Goal: Task Accomplishment & Management: Manage account settings

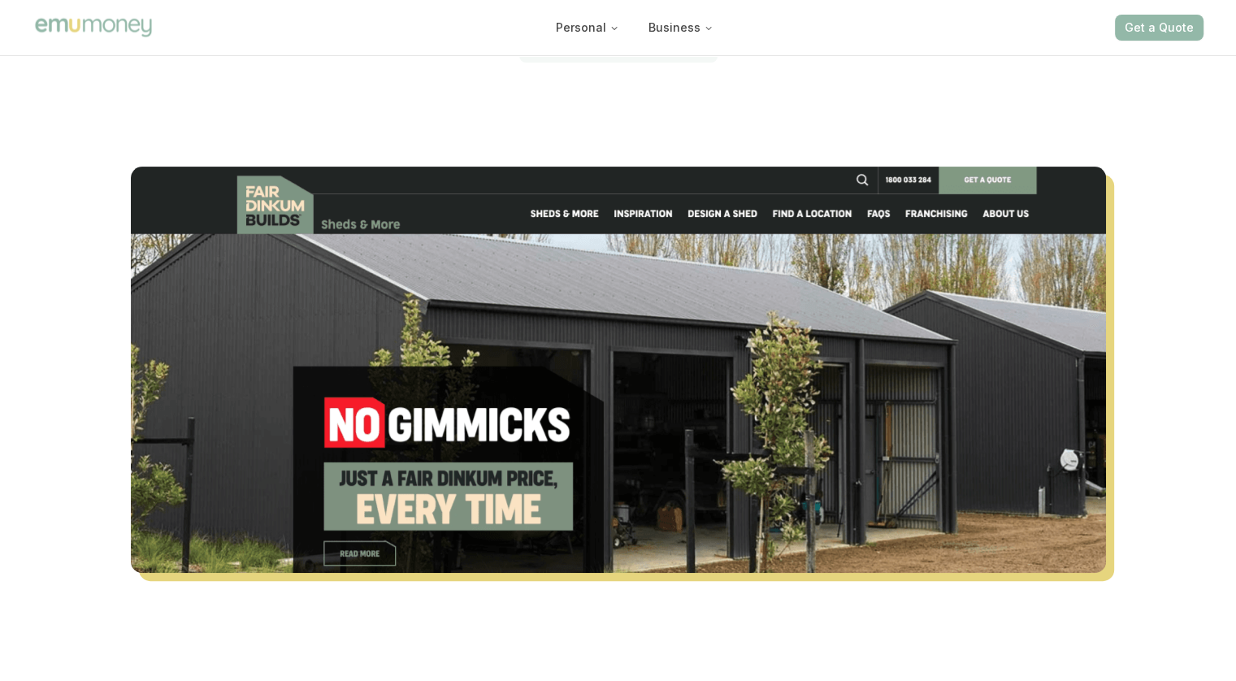
scroll to position [488, 0]
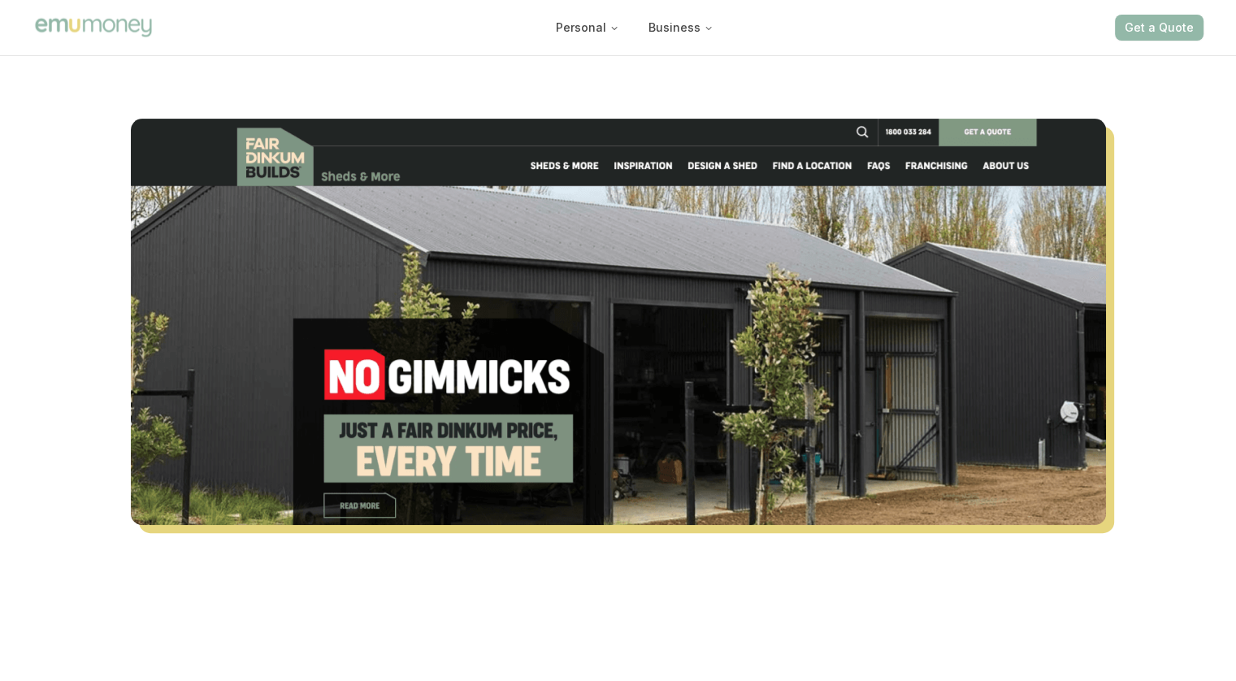
click at [1162, 32] on button "Get a Quote" at bounding box center [1159, 28] width 89 height 26
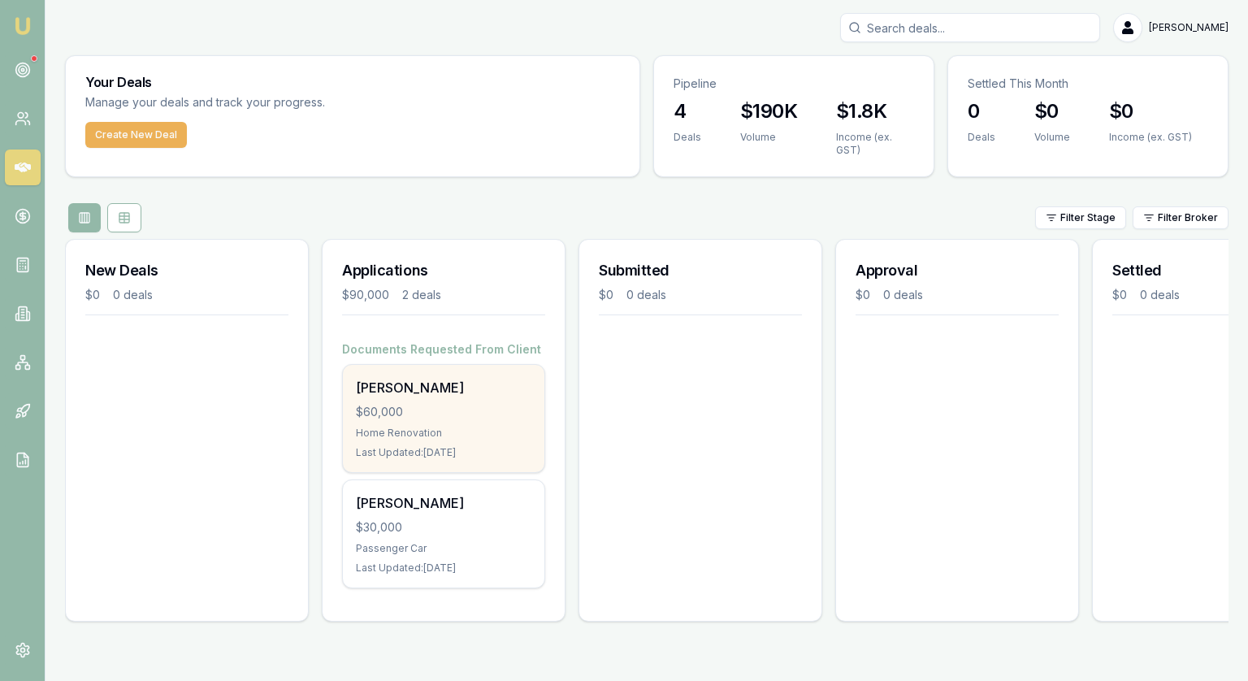
click at [397, 416] on div "$60,000" at bounding box center [444, 412] width 176 height 16
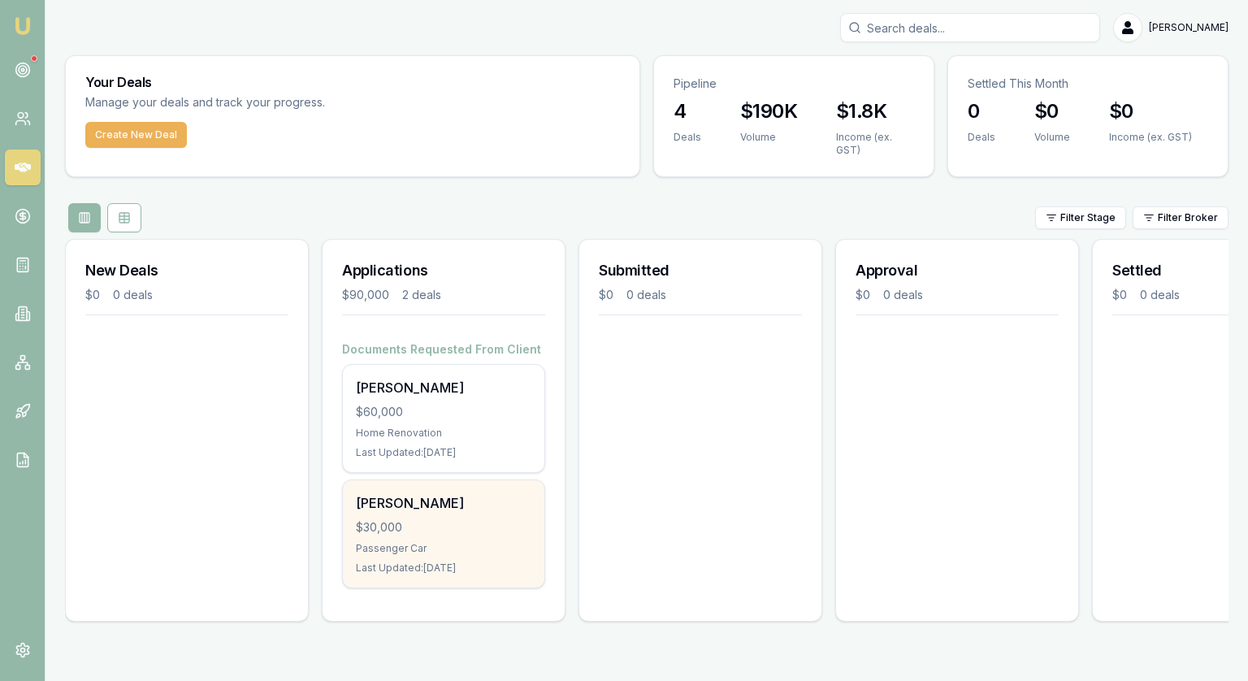
click at [501, 504] on div "[PERSON_NAME]" at bounding box center [444, 503] width 176 height 20
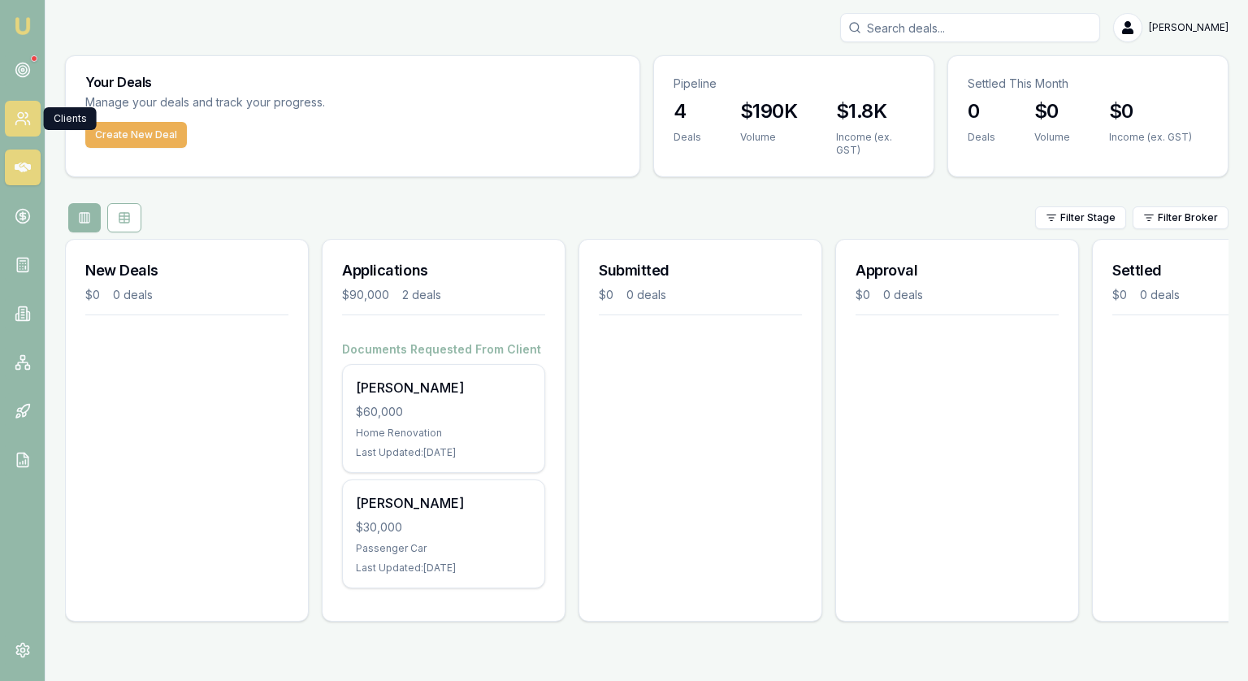
click at [15, 119] on icon at bounding box center [23, 119] width 16 height 16
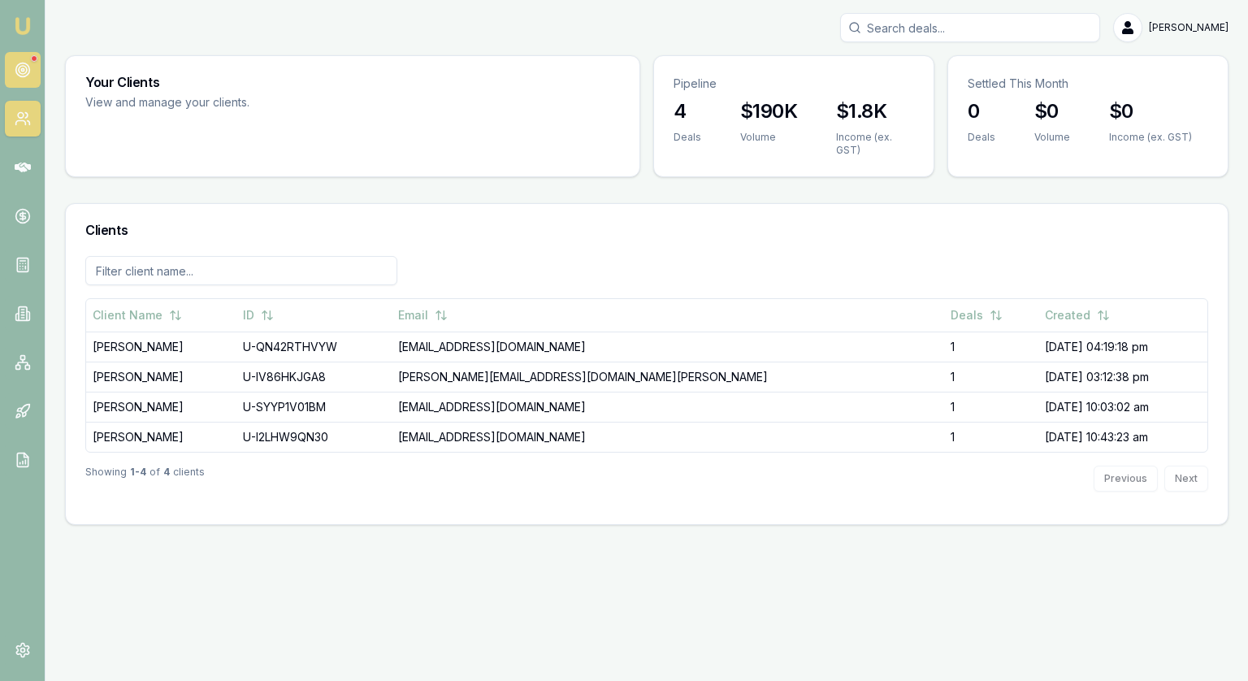
click at [20, 71] on icon at bounding box center [23, 70] width 16 height 16
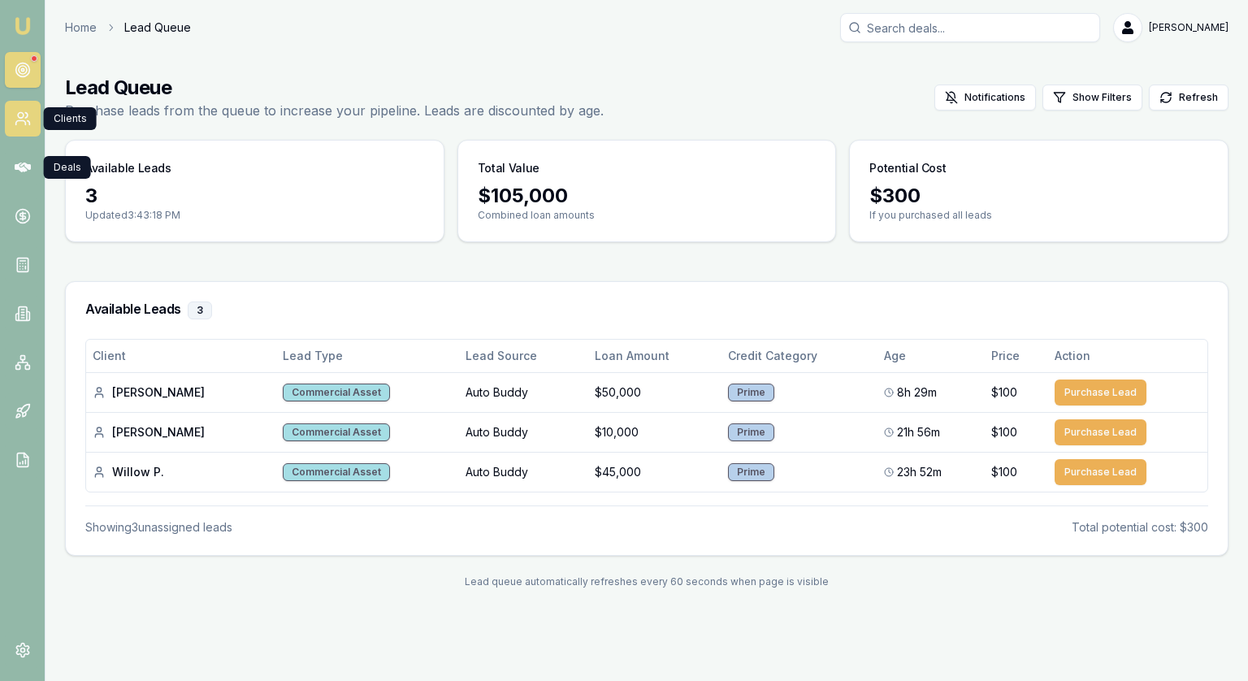
click at [33, 121] on link at bounding box center [23, 119] width 36 height 36
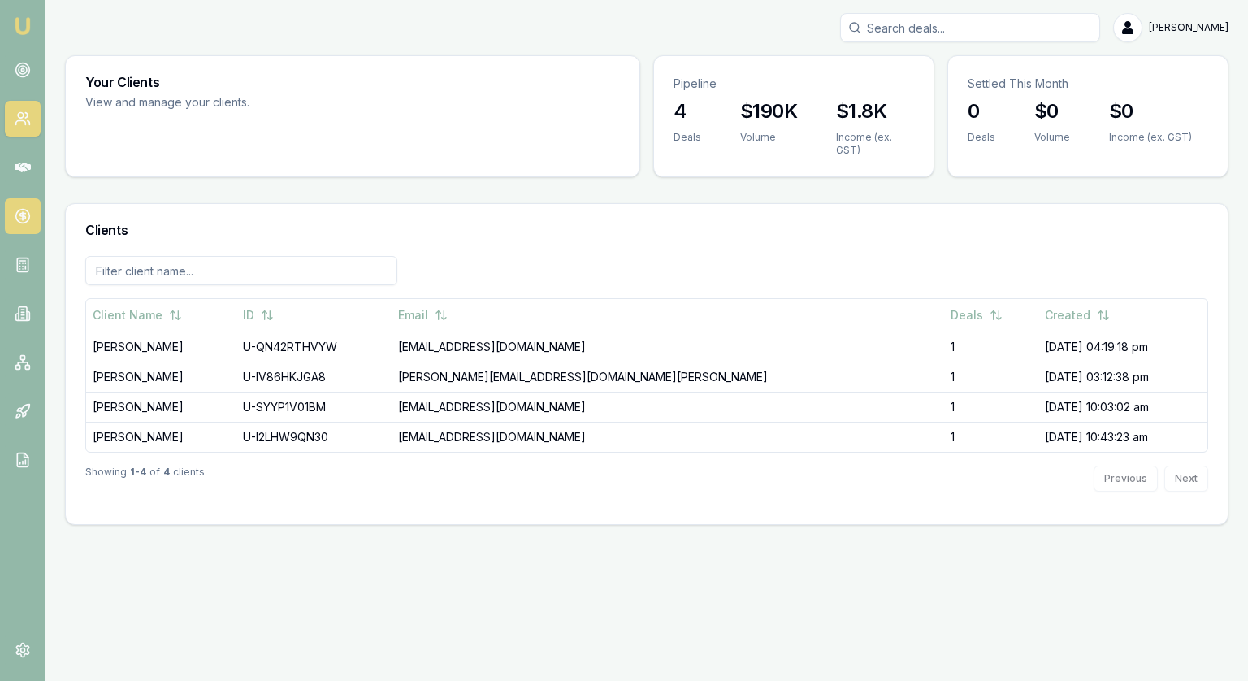
click at [20, 222] on circle at bounding box center [22, 217] width 14 height 14
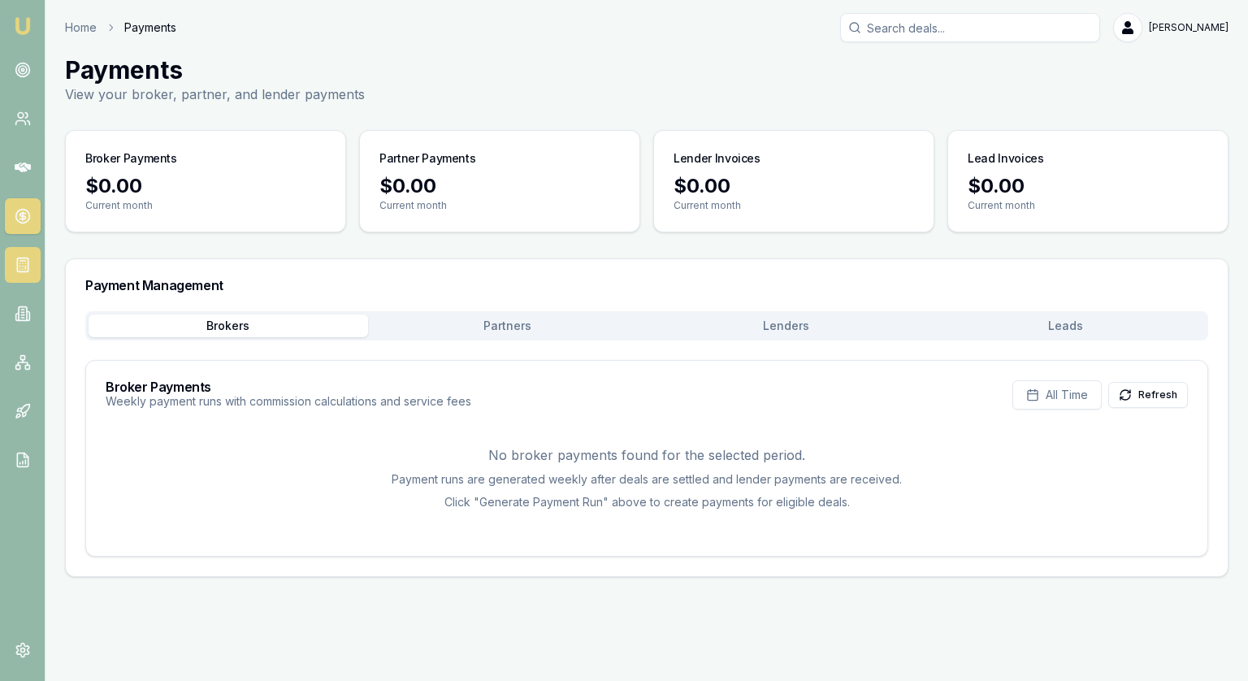
click at [20, 261] on line at bounding box center [23, 261] width 6 height 0
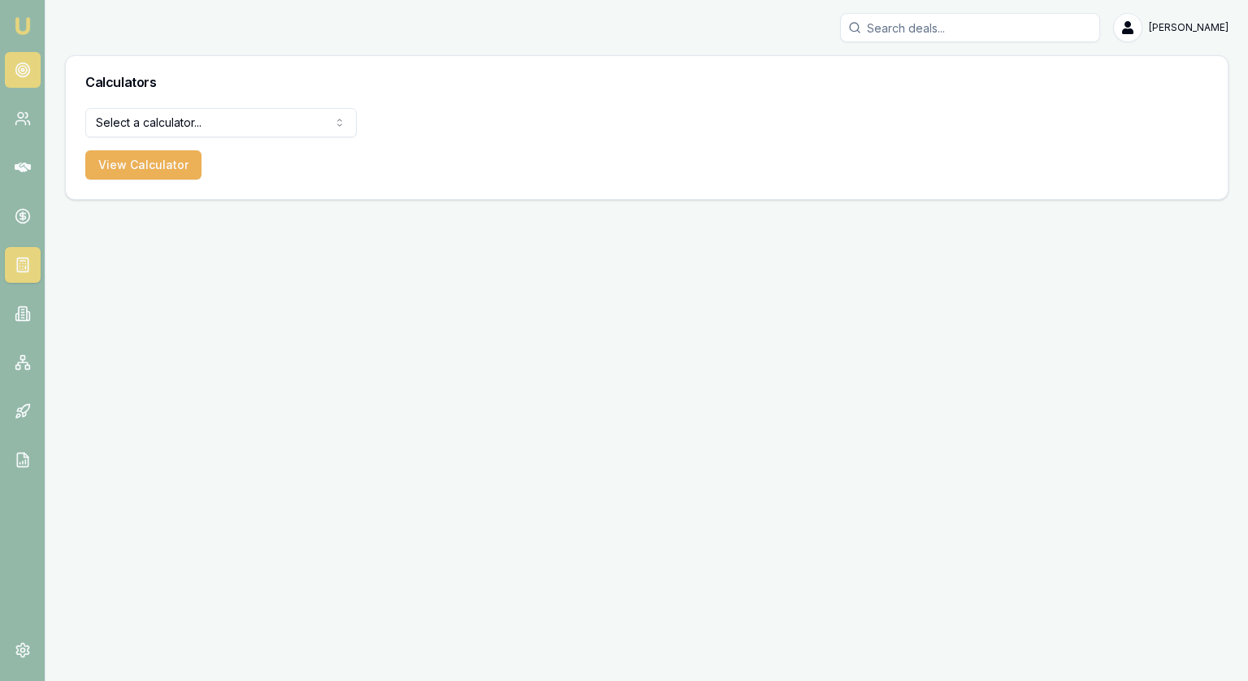
click at [13, 59] on link at bounding box center [23, 70] width 36 height 36
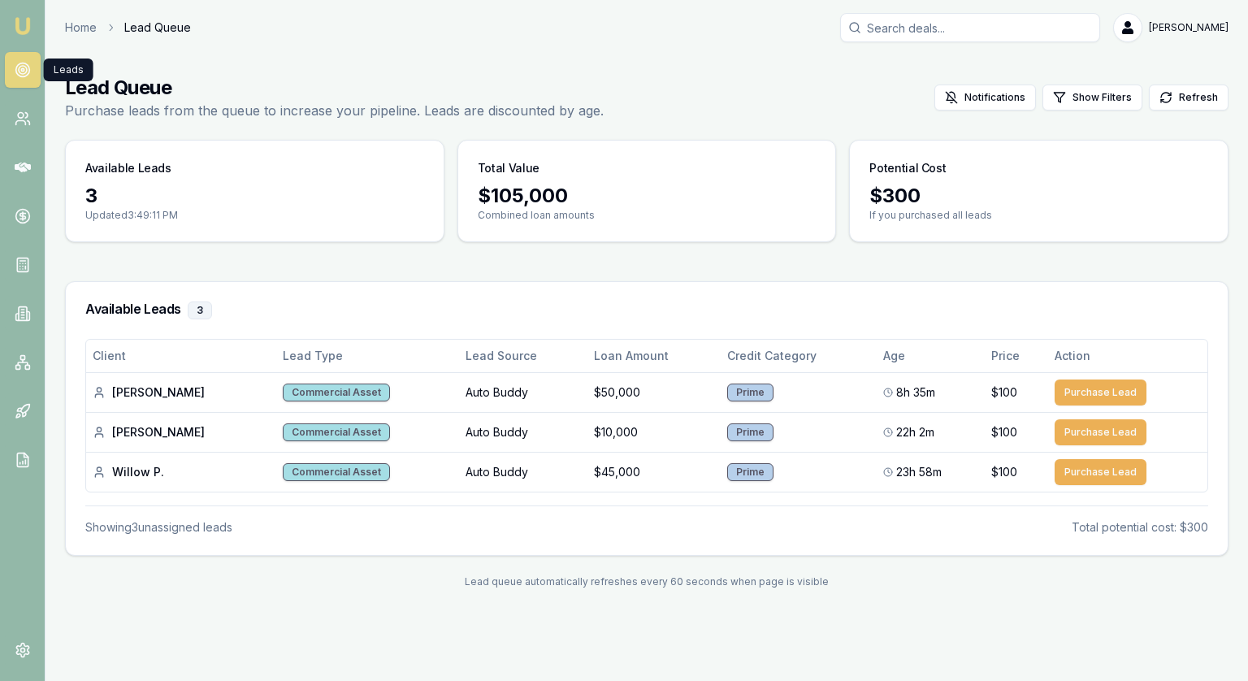
click at [20, 74] on circle at bounding box center [23, 70] width 8 height 8
click at [702, 99] on div "Lead Queue Purchase leads from the queue to increase your pipeline. Leads are d…" at bounding box center [647, 98] width 1164 height 46
click at [739, 119] on div "Lead Queue Purchase leads from the queue to increase your pipeline. Leads are d…" at bounding box center [647, 98] width 1164 height 46
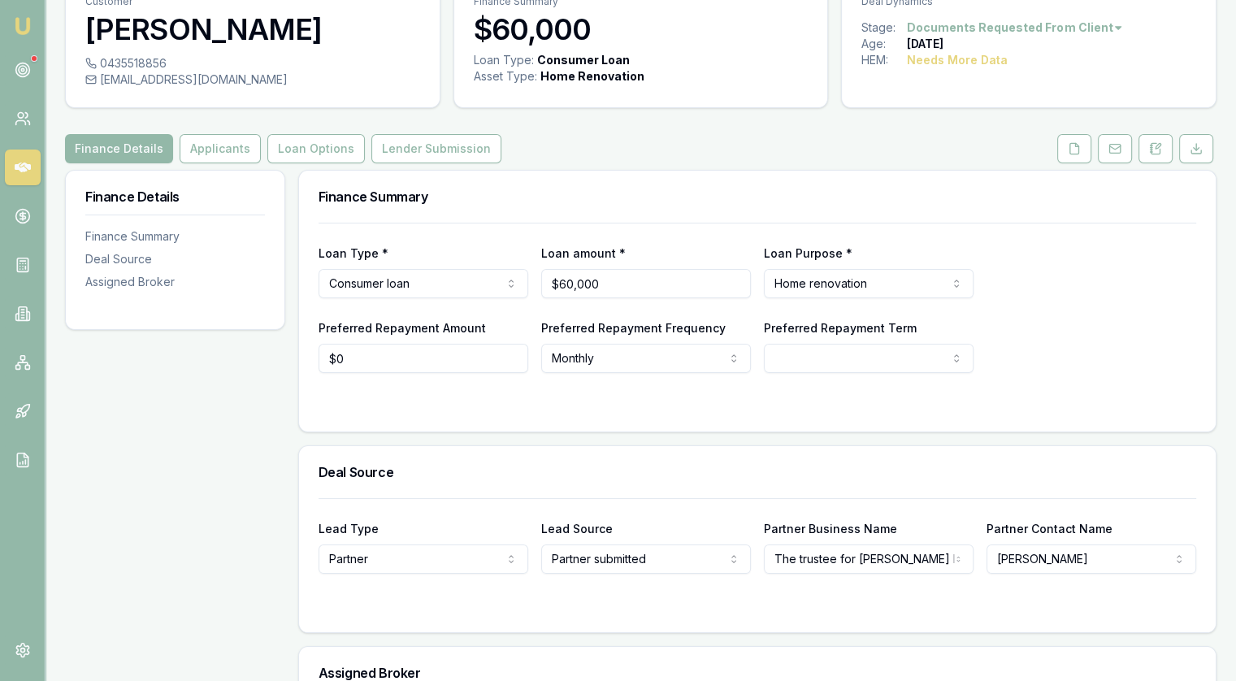
scroll to position [163, 0]
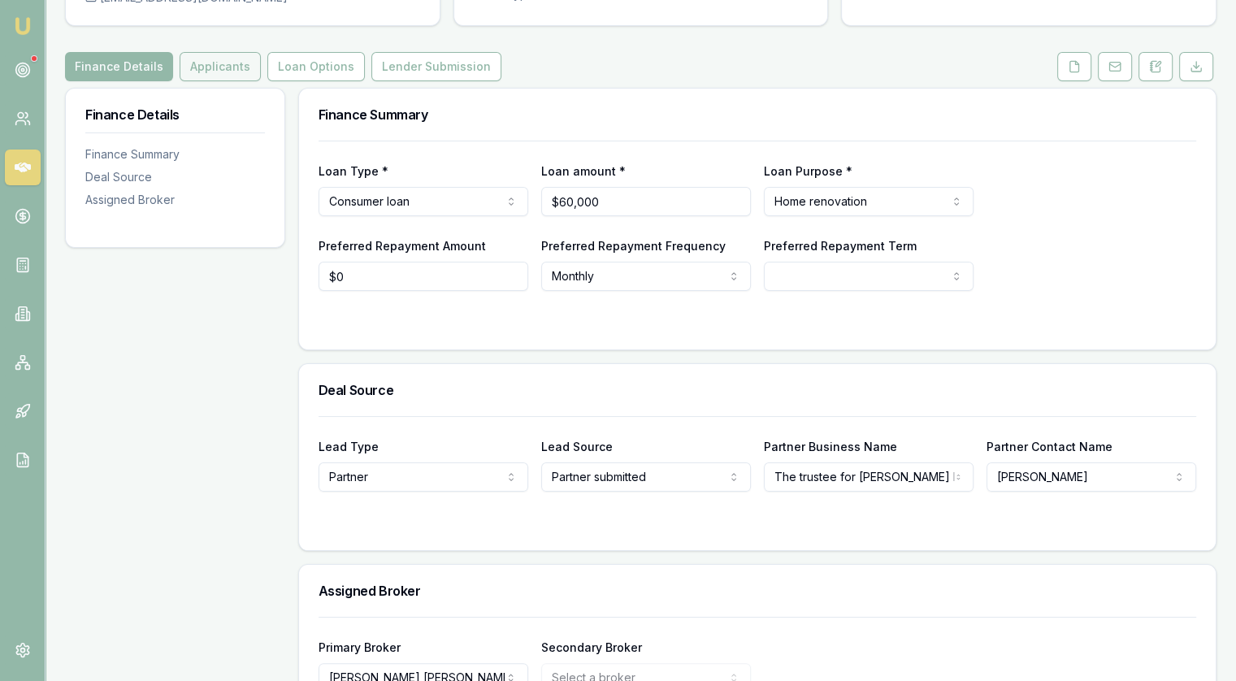
click at [195, 67] on button "Applicants" at bounding box center [220, 66] width 81 height 29
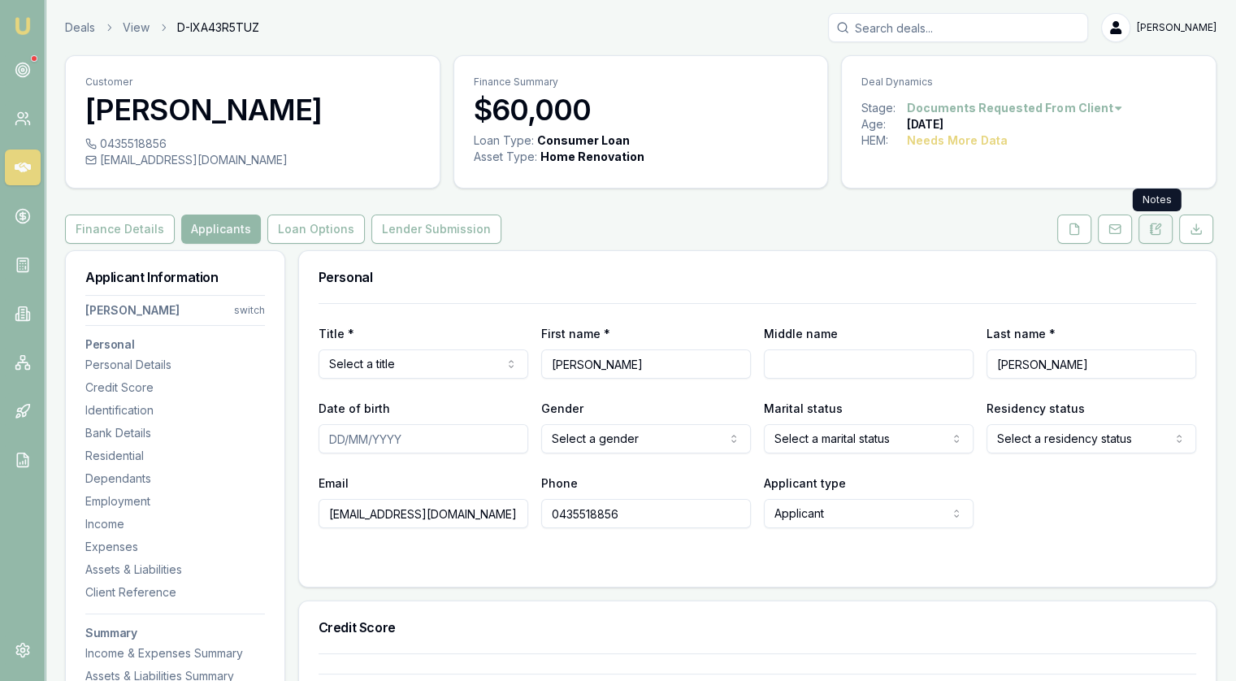
click at [1150, 231] on icon at bounding box center [1155, 229] width 13 height 13
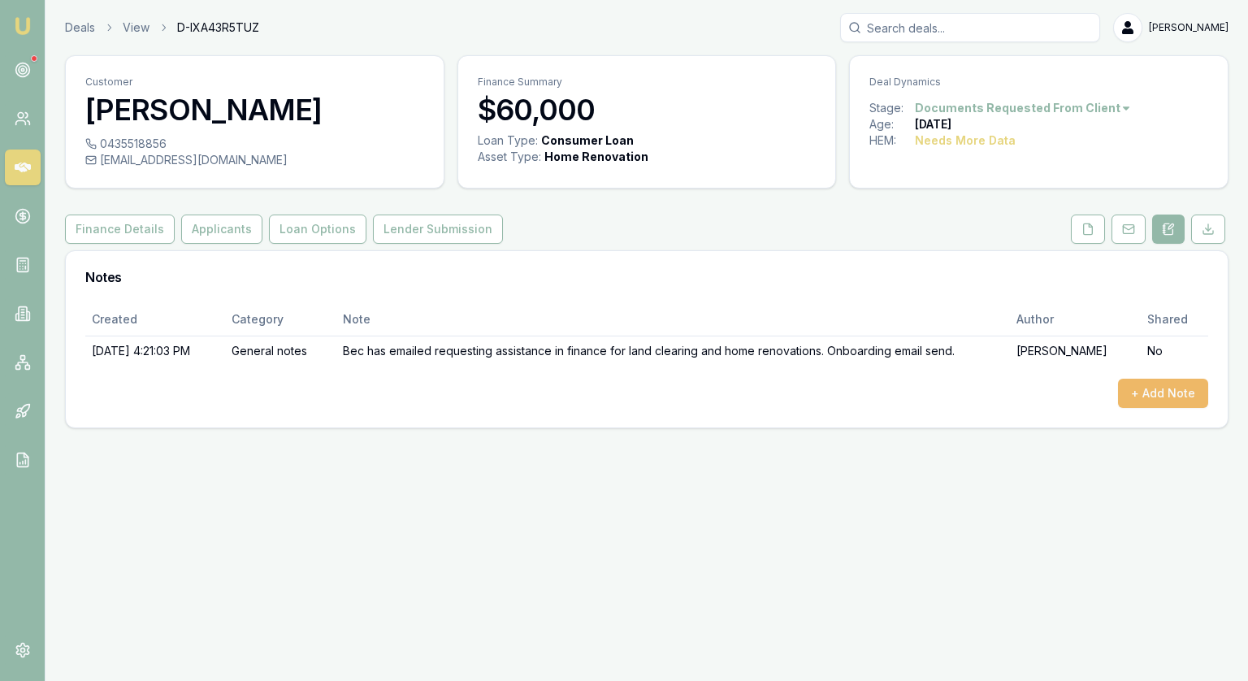
click at [1149, 386] on button "+ Add Note" at bounding box center [1163, 393] width 90 height 29
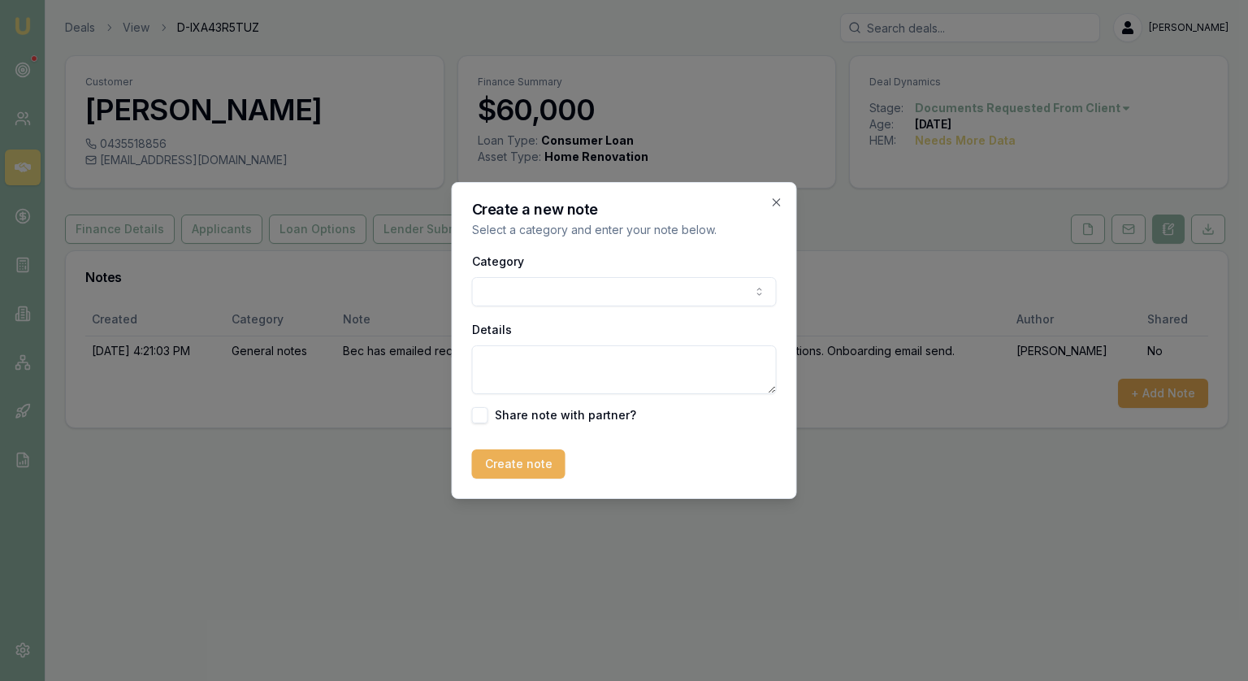
click at [562, 278] on body "Emu Broker Deals View D-IXA43R5TUZ [PERSON_NAME] Toggle Menu Customer [PERSON_N…" at bounding box center [624, 340] width 1248 height 681
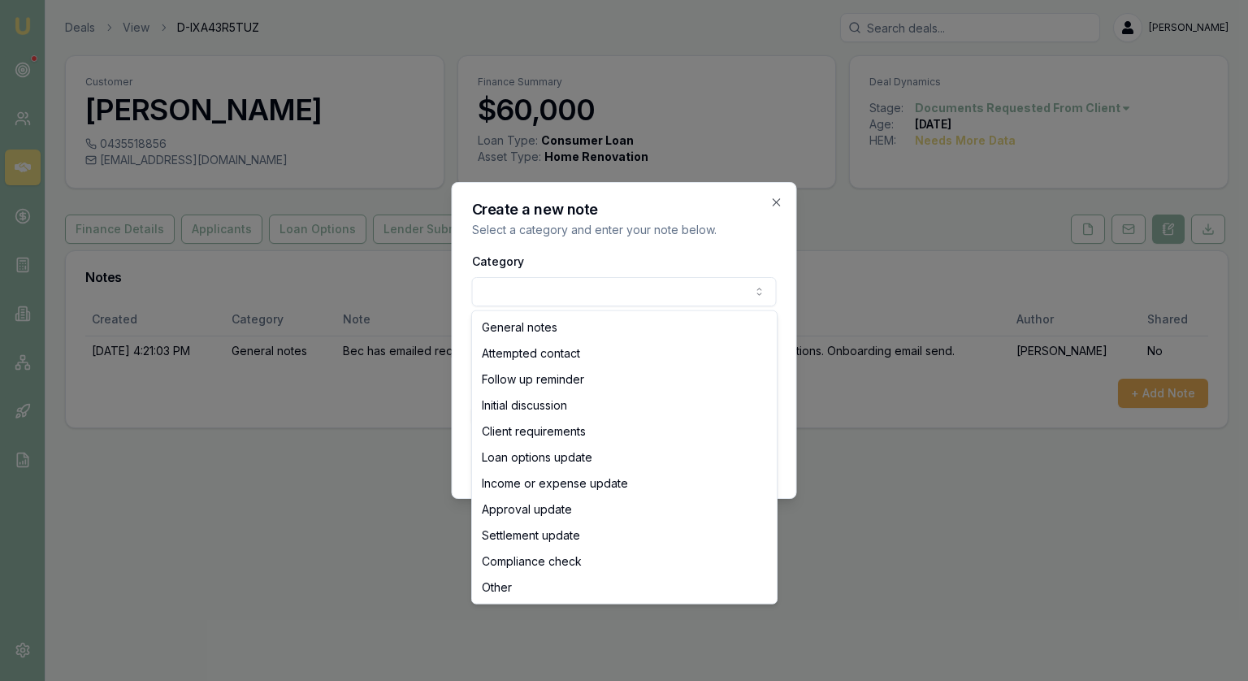
select select "ATTEMPTED_CONTACT"
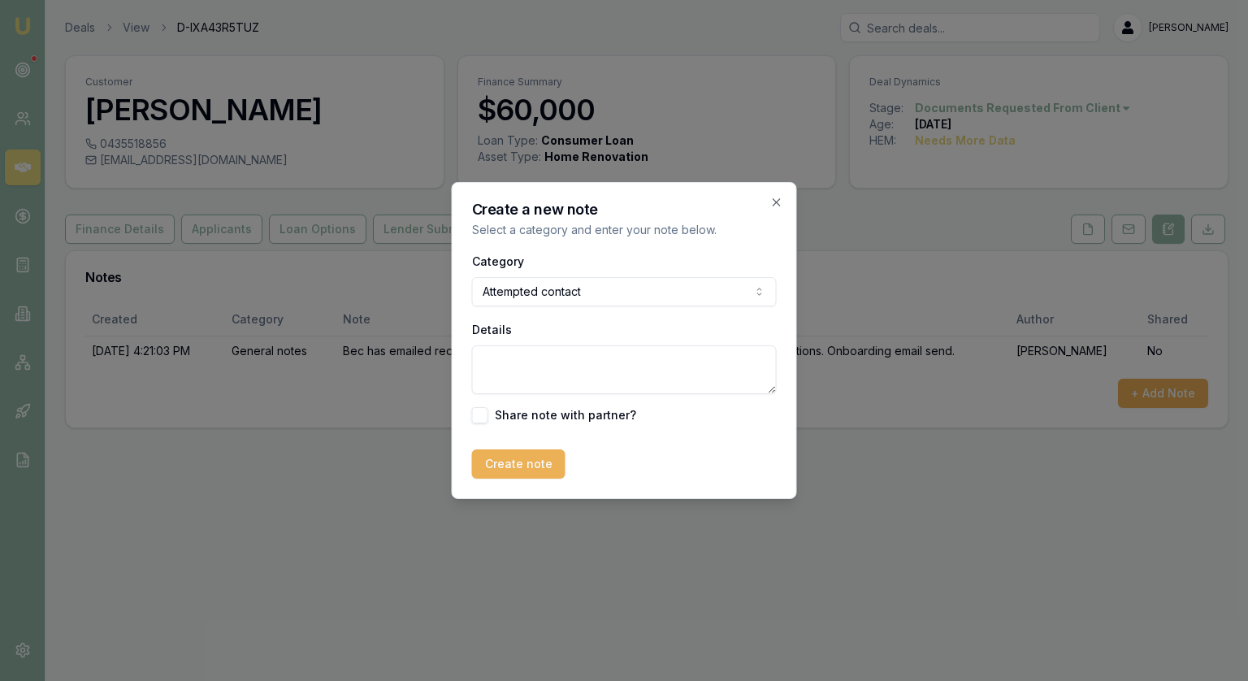
click at [541, 363] on textarea "Details" at bounding box center [624, 369] width 305 height 49
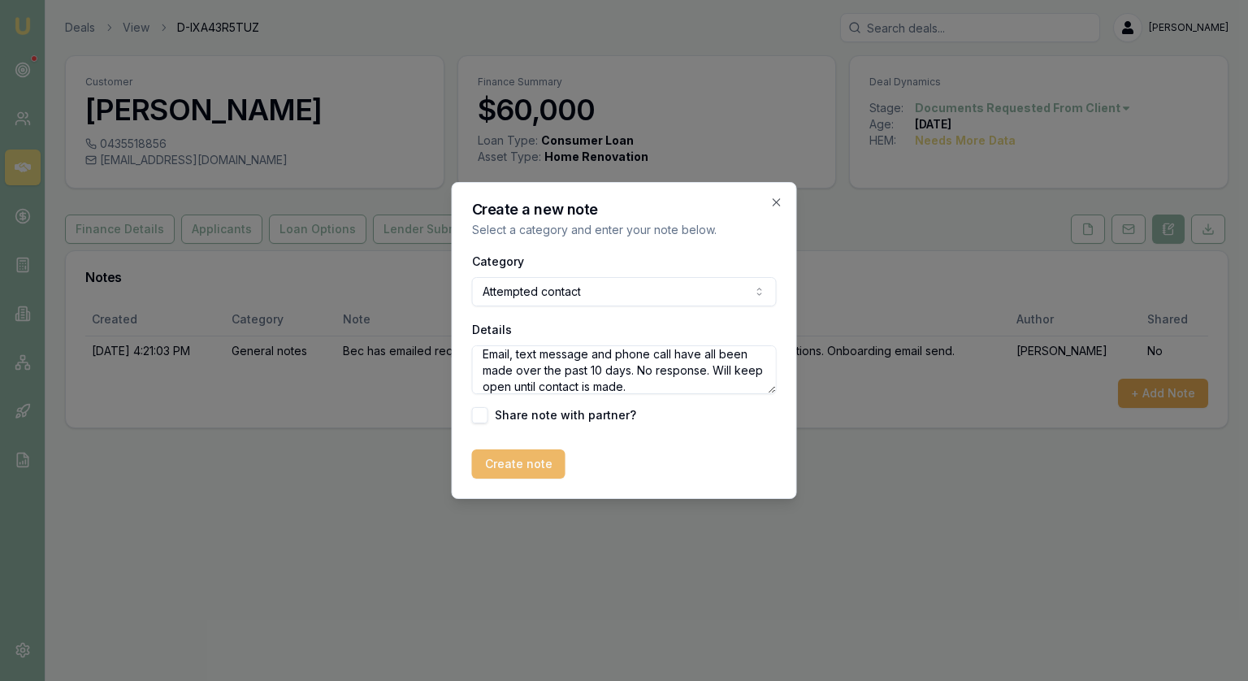
type textarea "Email, text message and phone call have all been made over the past 10 days. No…"
click at [504, 475] on button "Create note" at bounding box center [518, 463] width 93 height 29
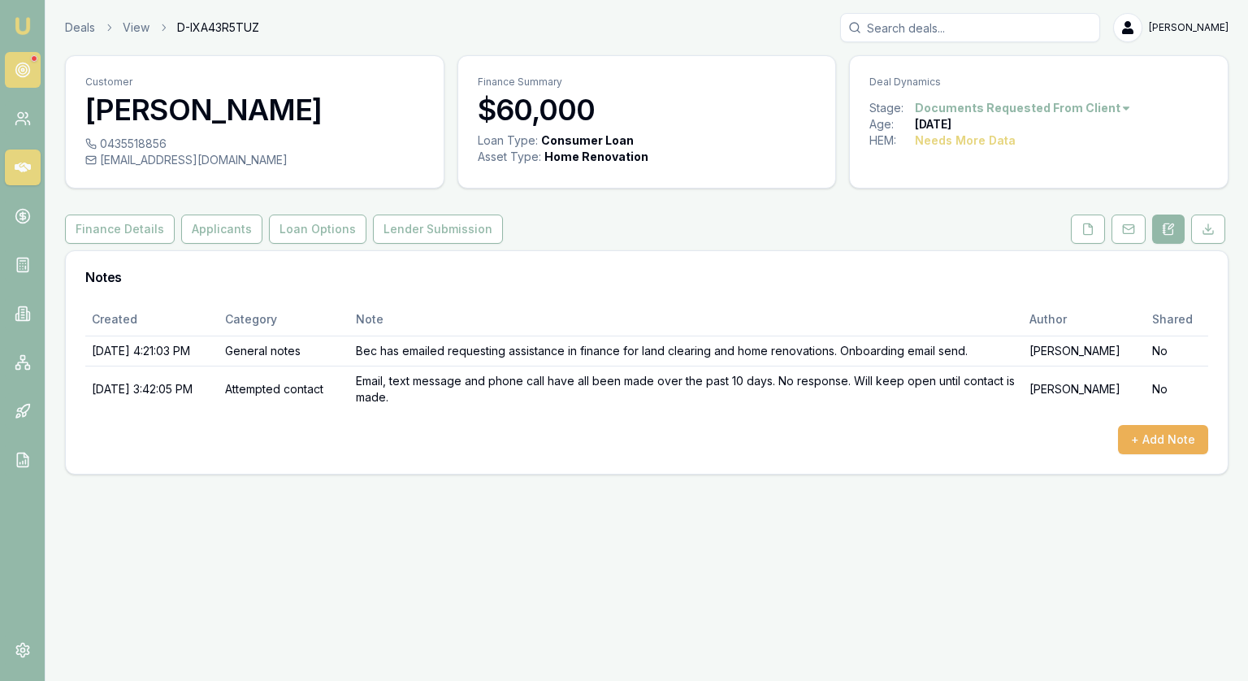
click at [13, 67] on link at bounding box center [23, 70] width 36 height 36
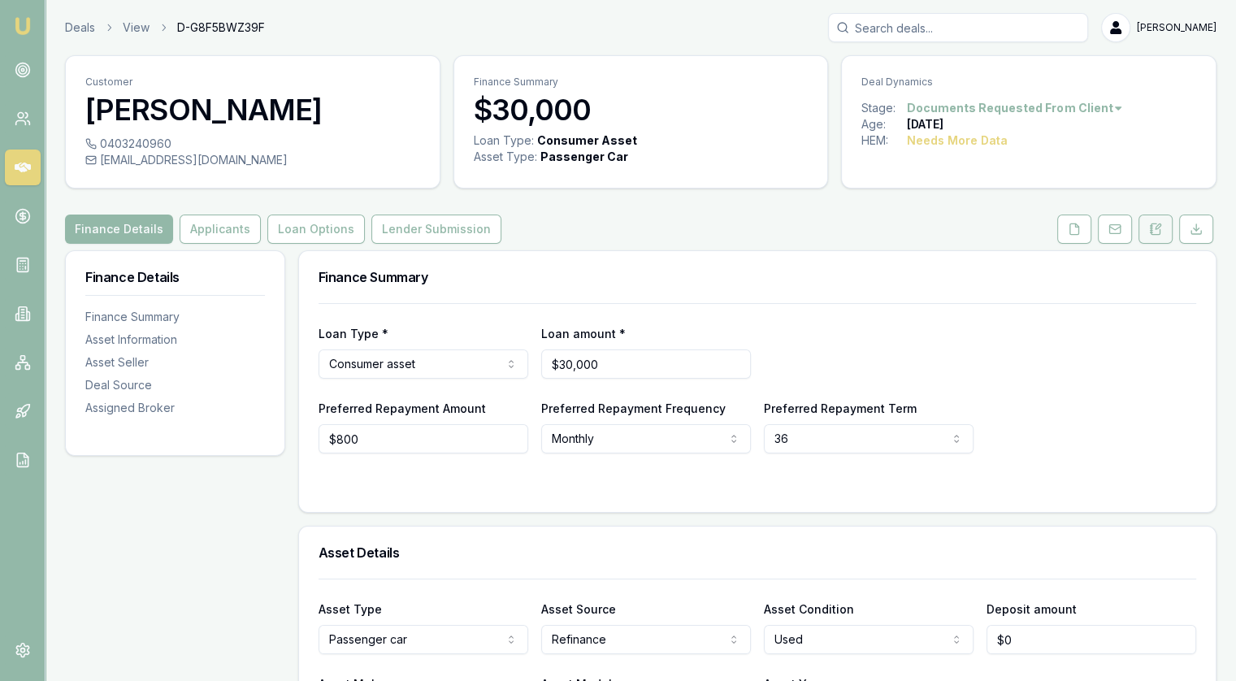
click at [1167, 228] on button at bounding box center [1156, 229] width 34 height 29
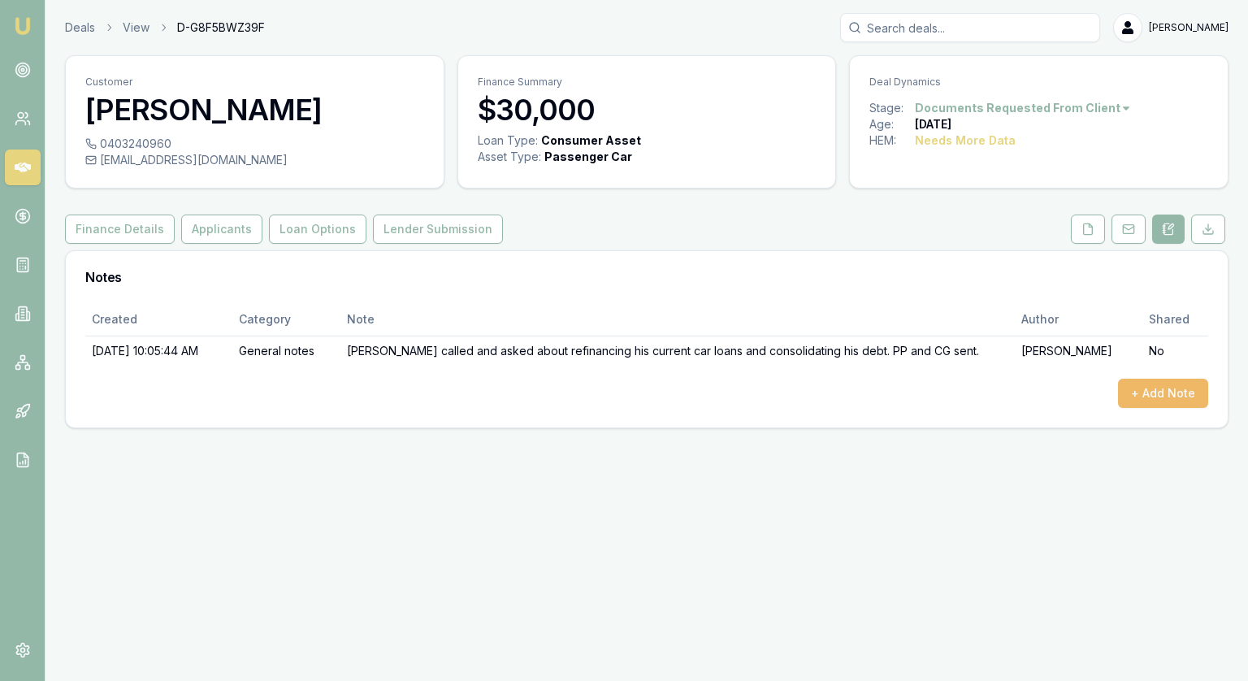
click at [1161, 397] on button "+ Add Note" at bounding box center [1163, 393] width 90 height 29
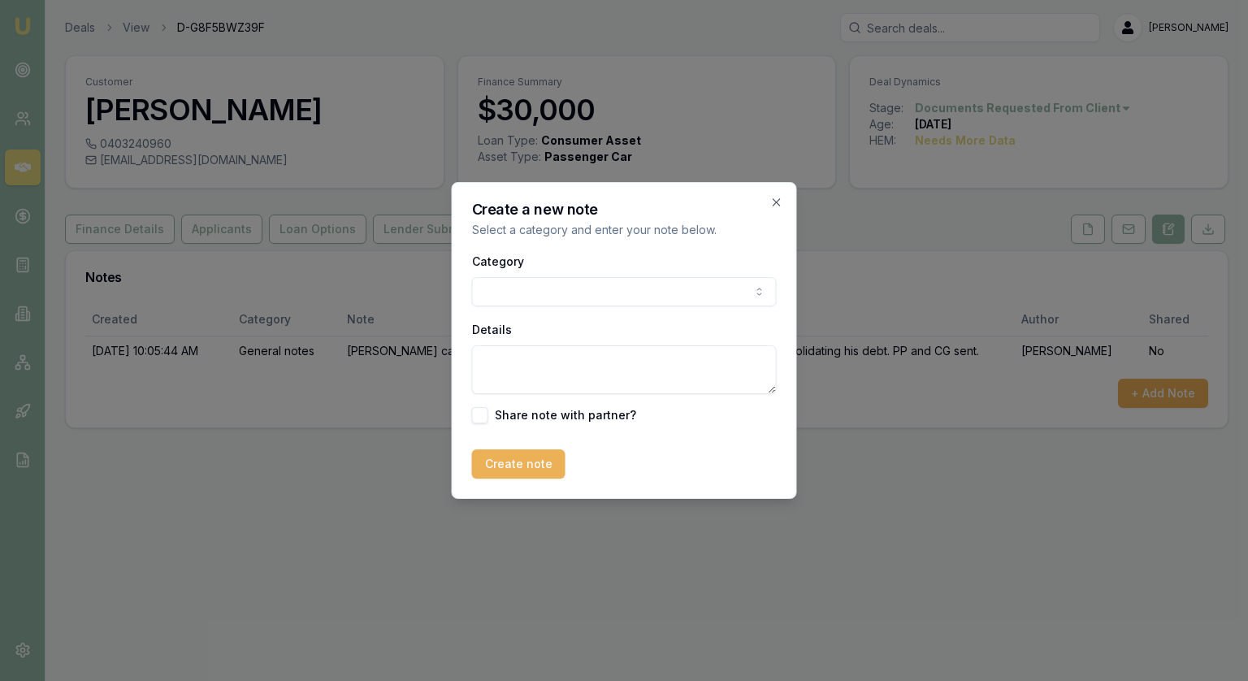
click at [531, 288] on body "Emu Broker Deals View D-G8F5BWZ39F Jonathan Myers Toggle Menu Customer Chris Wi…" at bounding box center [624, 340] width 1248 height 681
click at [532, 369] on textarea "Details" at bounding box center [624, 369] width 305 height 49
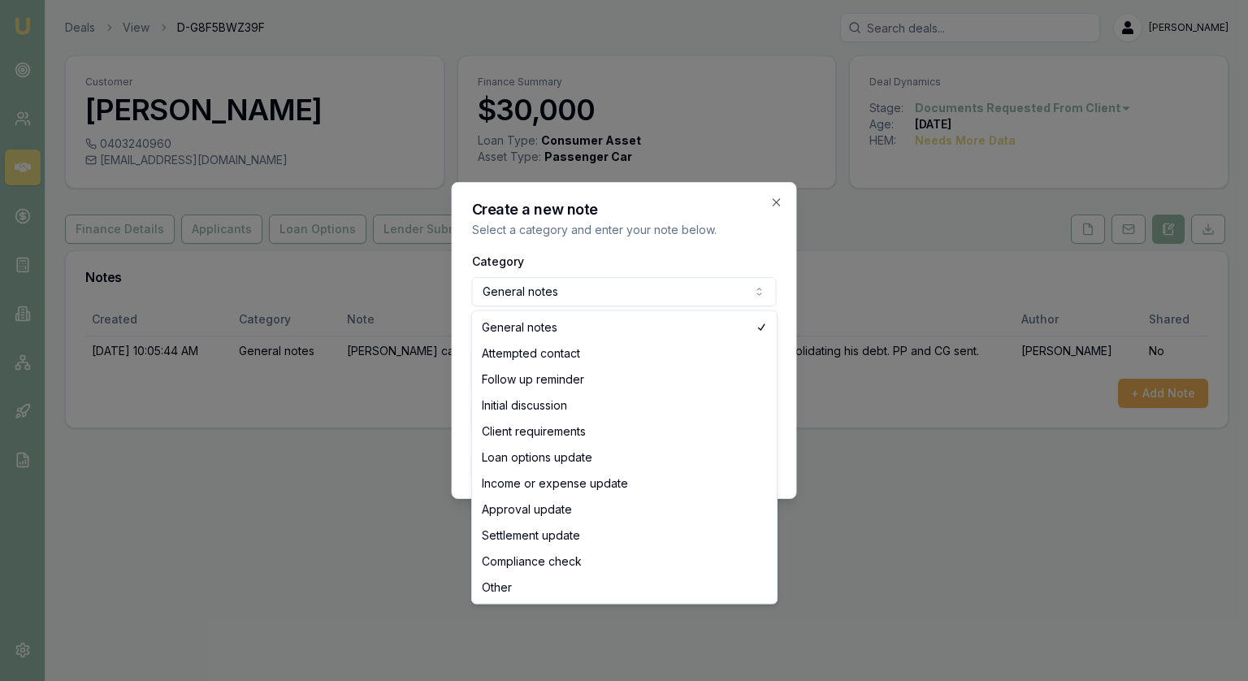
click at [534, 292] on body "Emu Broker Deals View D-G8F5BWZ39F Jonathan Myers Toggle Menu Customer Chris Wi…" at bounding box center [624, 340] width 1248 height 681
select select "ATTEMPTED_CONTACT"
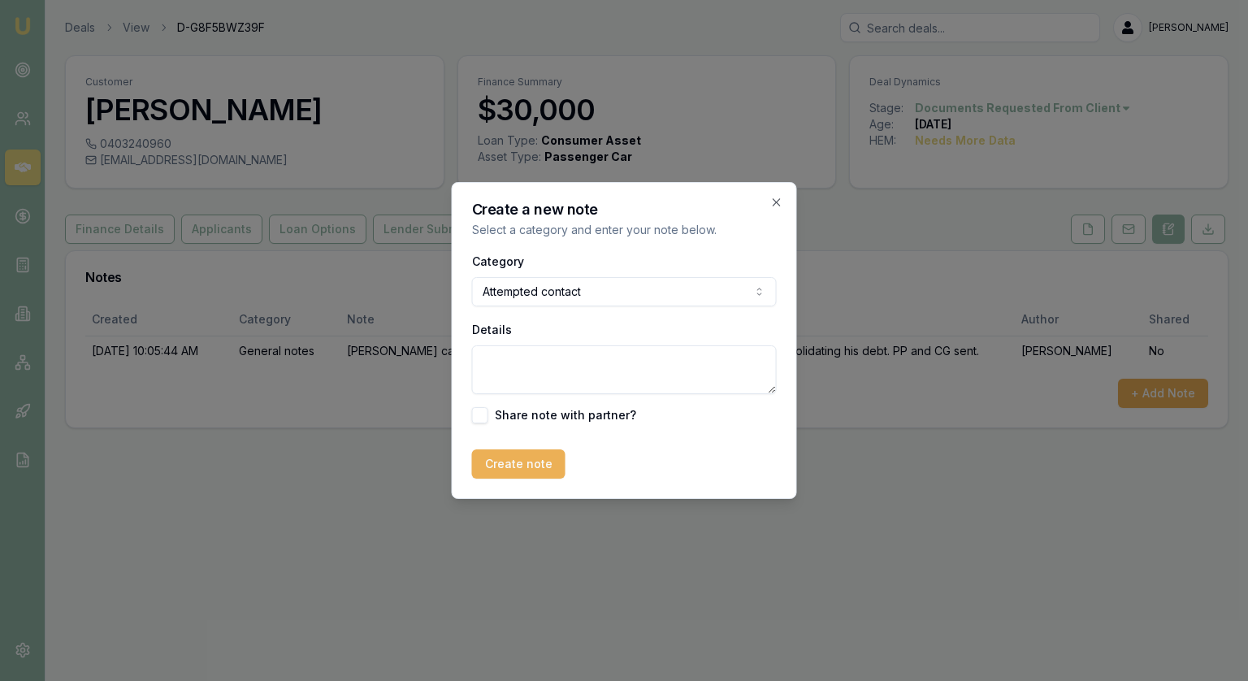
click at [527, 361] on textarea "Details" at bounding box center [624, 369] width 305 height 49
click at [571, 360] on textarea "Verbal reminder and also email reminder for Chris to accept onboarding email se…" at bounding box center [624, 369] width 305 height 49
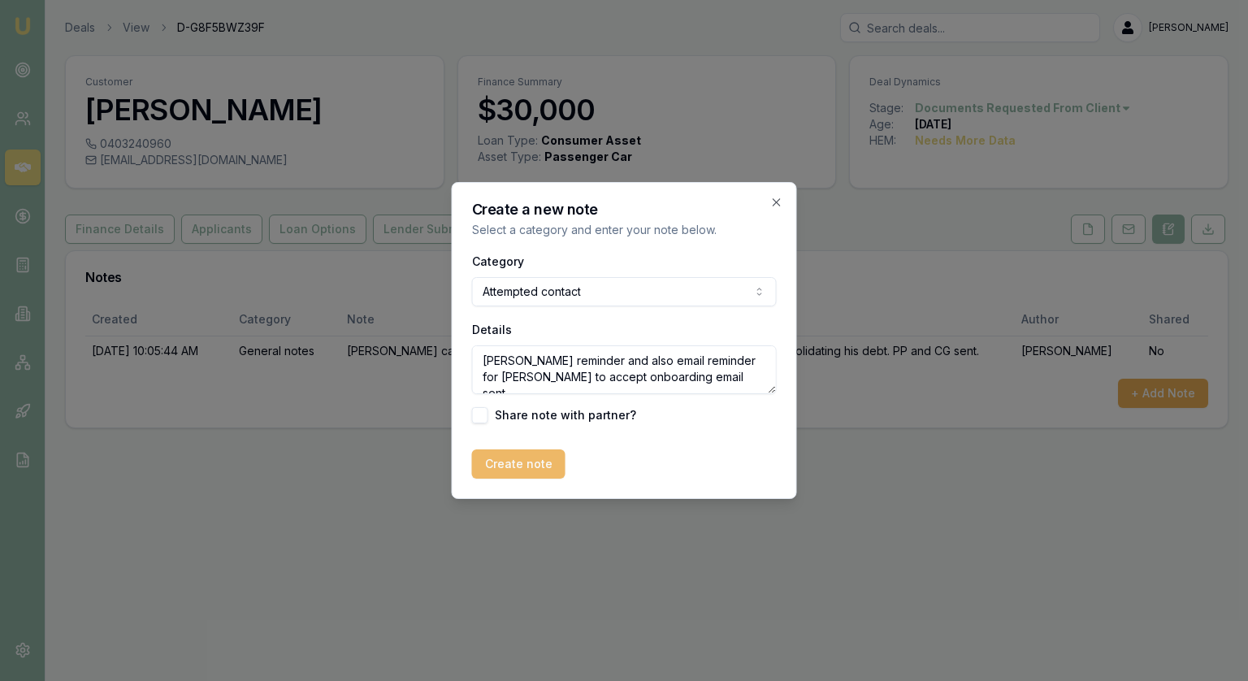
type textarea "Verbal reminder and also email reminder for Chris to accept onboarding email se…"
click at [546, 473] on button "Create note" at bounding box center [518, 463] width 93 height 29
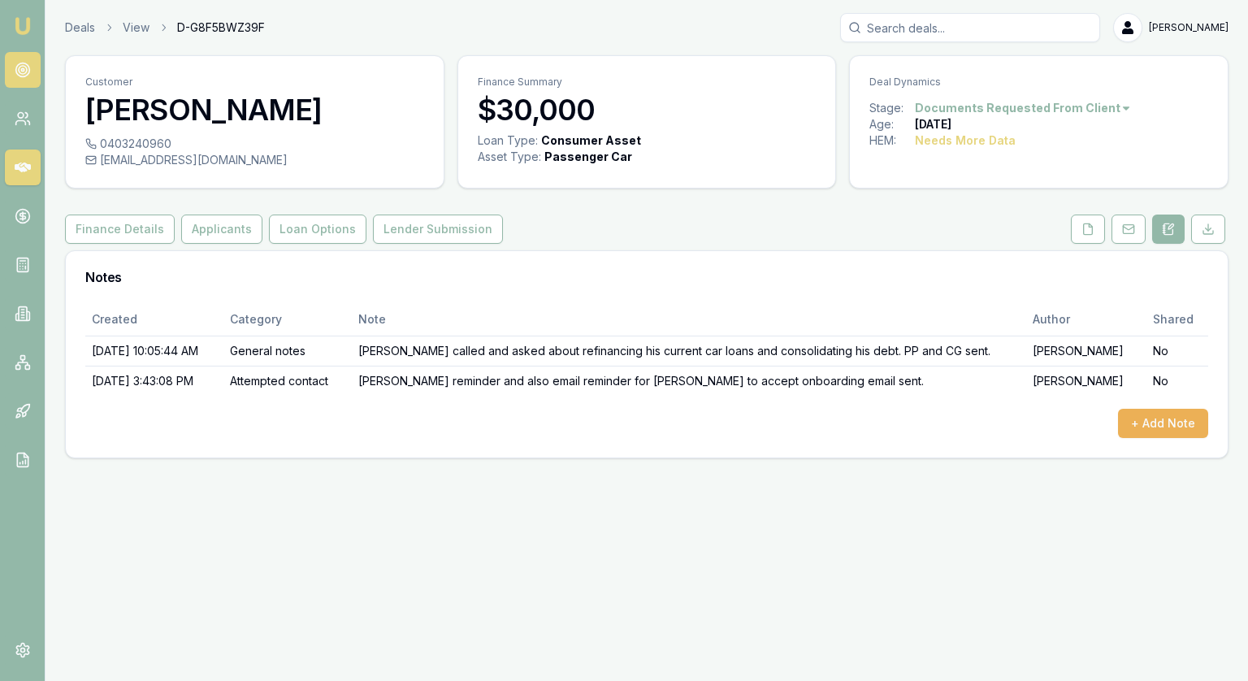
click at [20, 72] on icon at bounding box center [23, 70] width 16 height 16
